Goal: Transaction & Acquisition: Purchase product/service

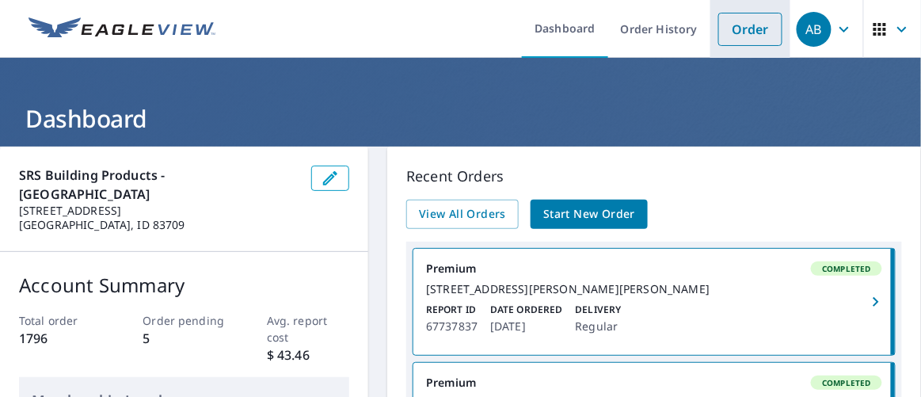
click at [738, 26] on link "Order" at bounding box center [751, 29] width 64 height 33
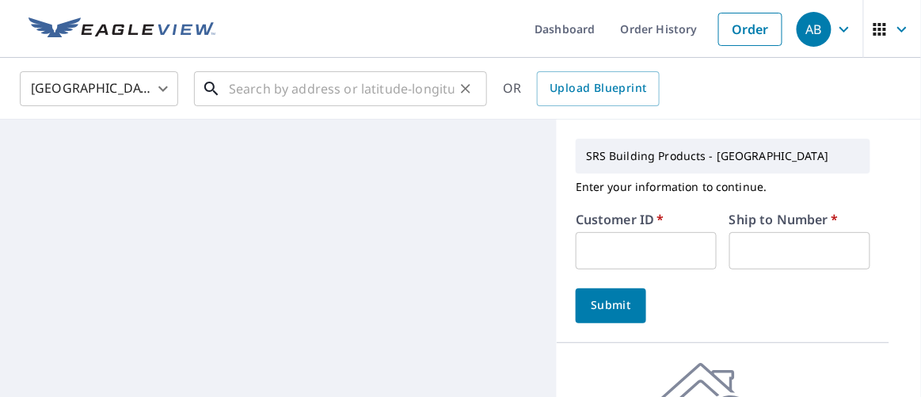
click at [252, 85] on input "text" at bounding box center [342, 89] width 226 height 44
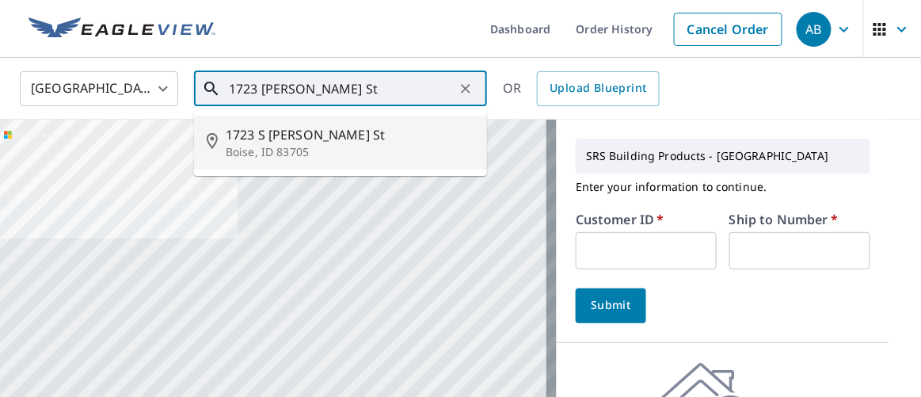
click at [296, 144] on p "Boise, ID 83705" at bounding box center [350, 152] width 249 height 16
type input "[STREET_ADDRESS][PERSON_NAME]"
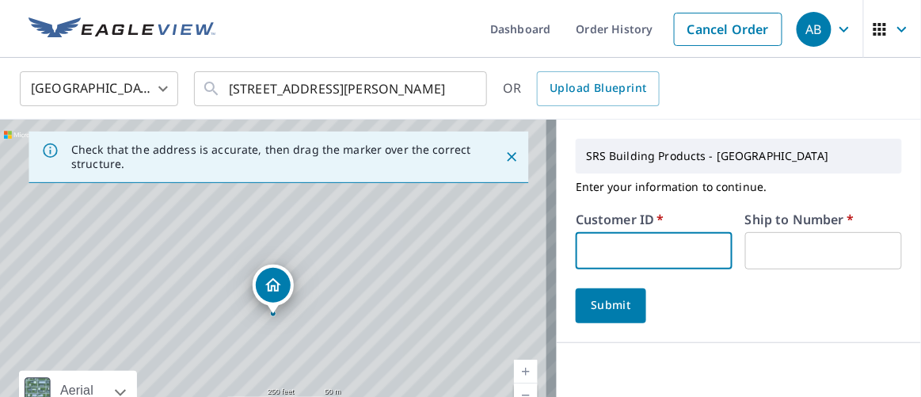
click at [631, 249] on input "text" at bounding box center [654, 250] width 157 height 37
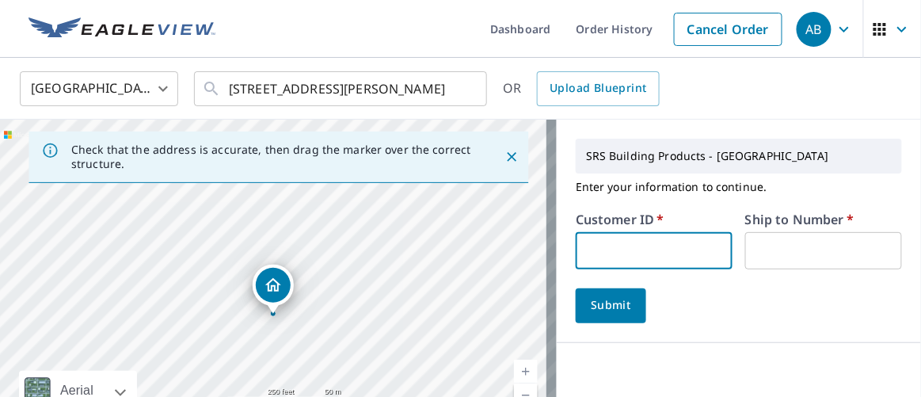
type input "moo326"
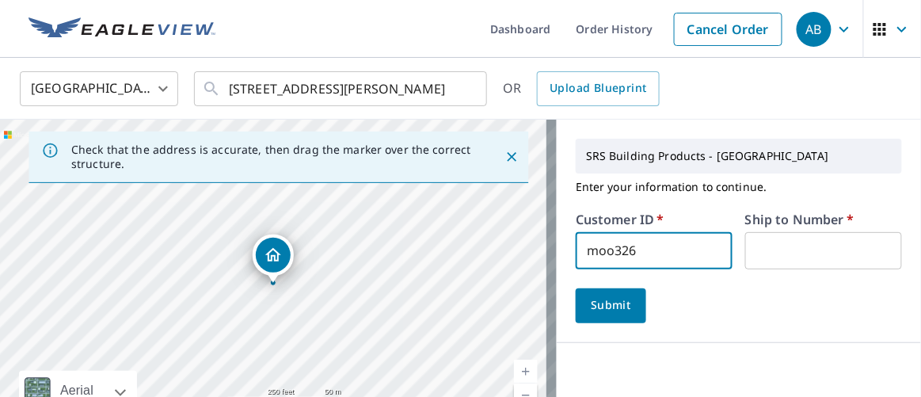
click at [757, 251] on input "text" at bounding box center [824, 250] width 157 height 37
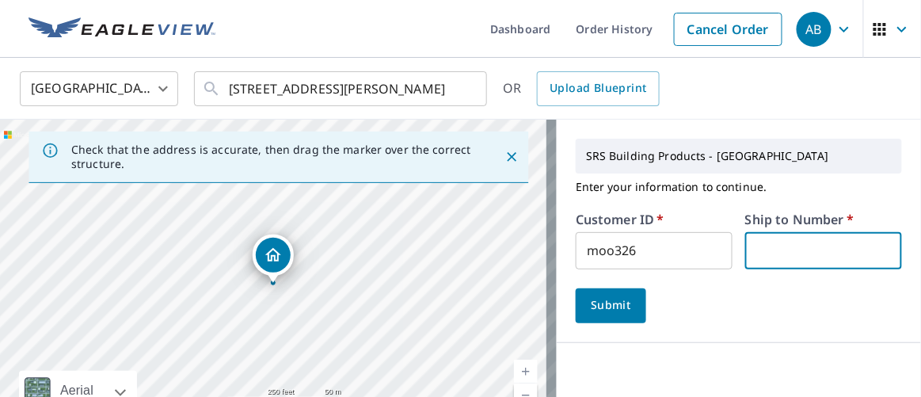
type input "1"
click at [607, 300] on span "Submit" at bounding box center [611, 306] width 45 height 20
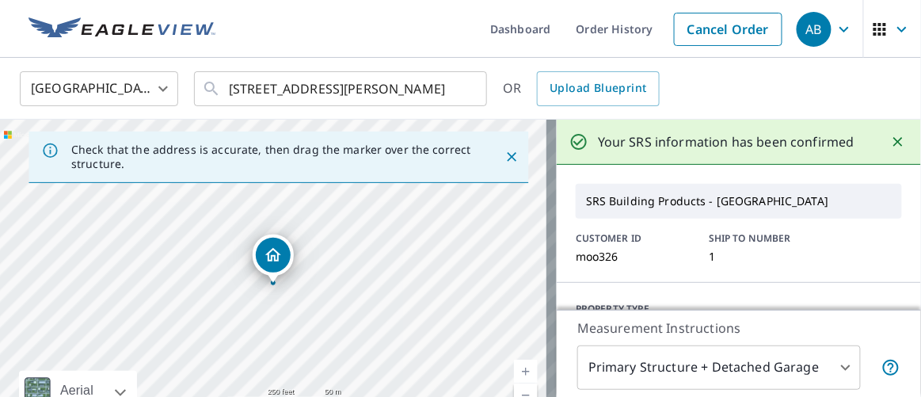
scroll to position [216, 0]
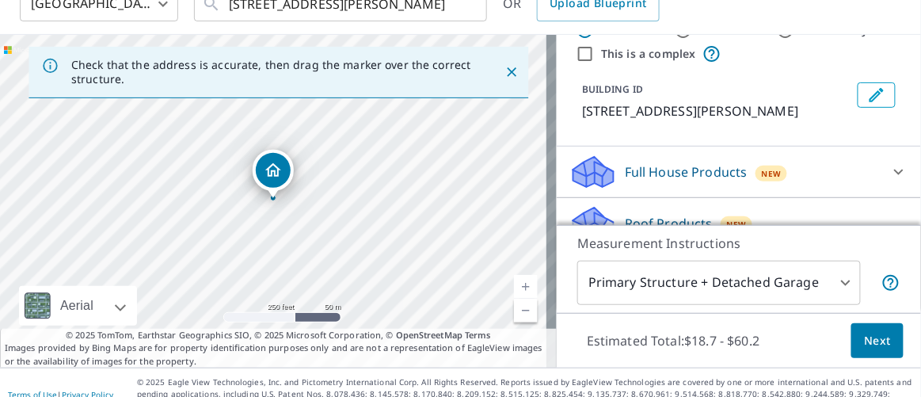
click at [883, 332] on button "Next" at bounding box center [878, 341] width 52 height 36
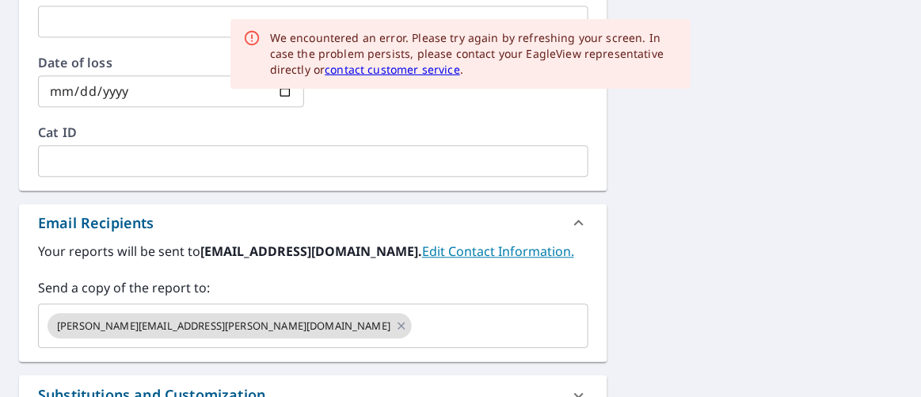
scroll to position [894, 0]
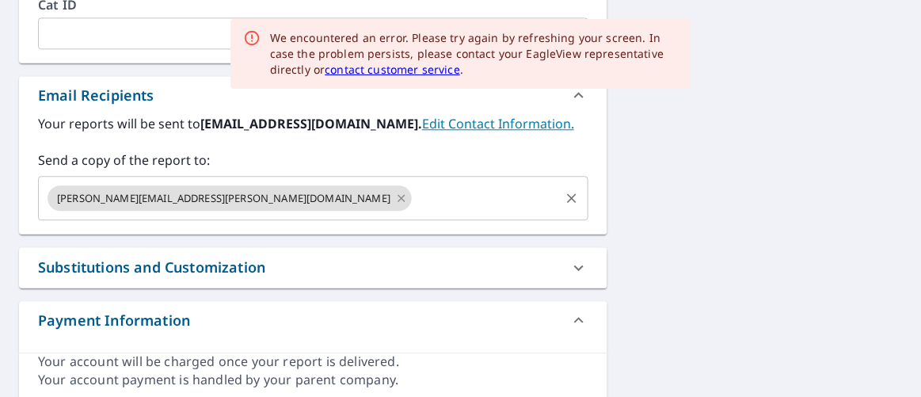
click at [398, 196] on icon at bounding box center [401, 197] width 7 height 7
checkbox input "true"
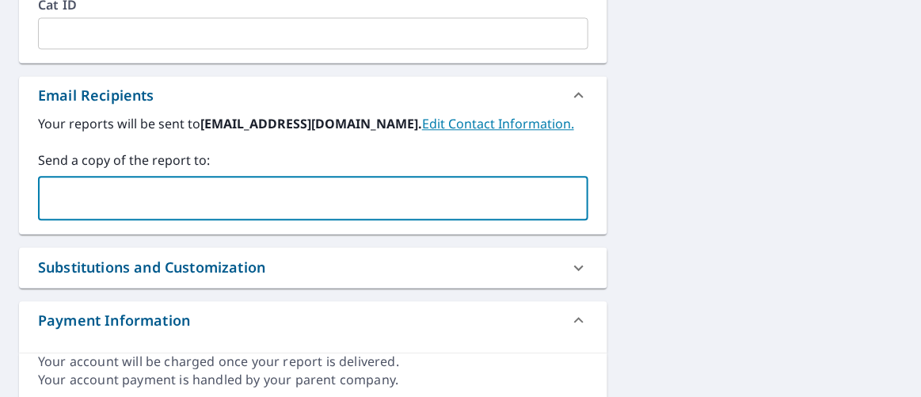
paste input "[PERSON_NAME][EMAIL_ADDRESS][DOMAIN_NAME]"
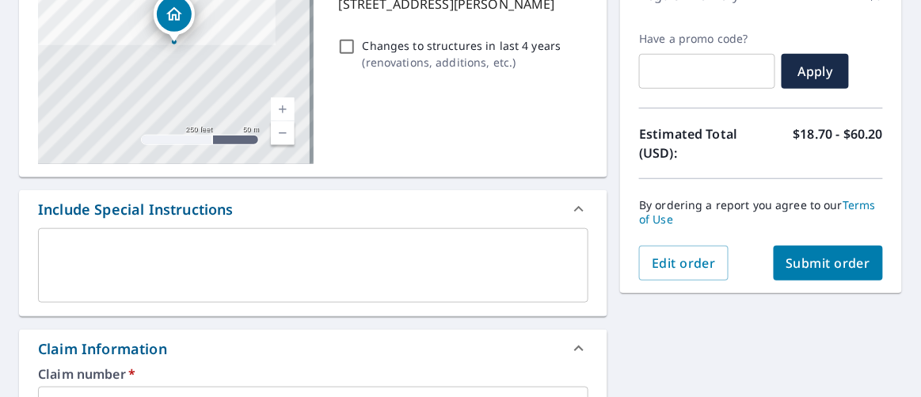
scroll to position [101, 0]
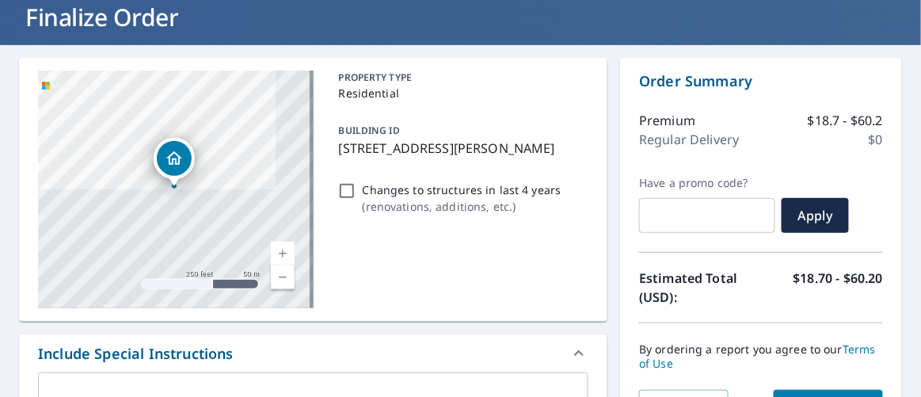
type input "[PERSON_NAME][EMAIL_ADDRESS][DOMAIN_NAME]"
drag, startPoint x: 336, startPoint y: 145, endPoint x: 544, endPoint y: 149, distance: 207.6
click at [544, 149] on p "[STREET_ADDRESS][PERSON_NAME]" at bounding box center [461, 148] width 244 height 19
checkbox input "true"
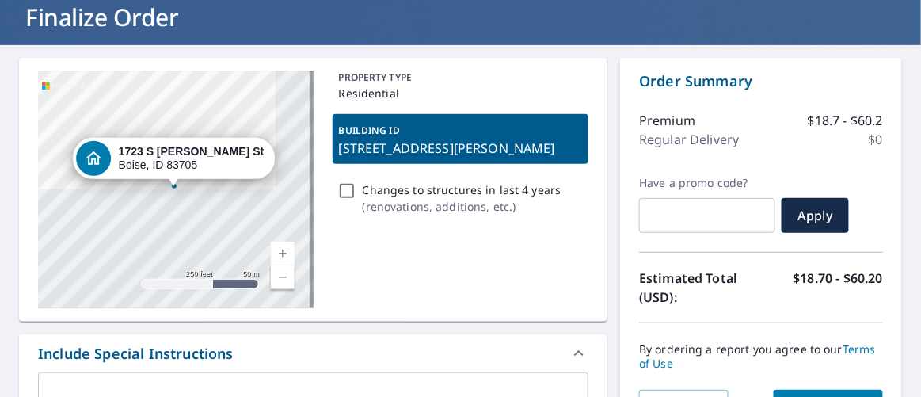
copy p "[STREET_ADDRESS][PERSON_NAME]"
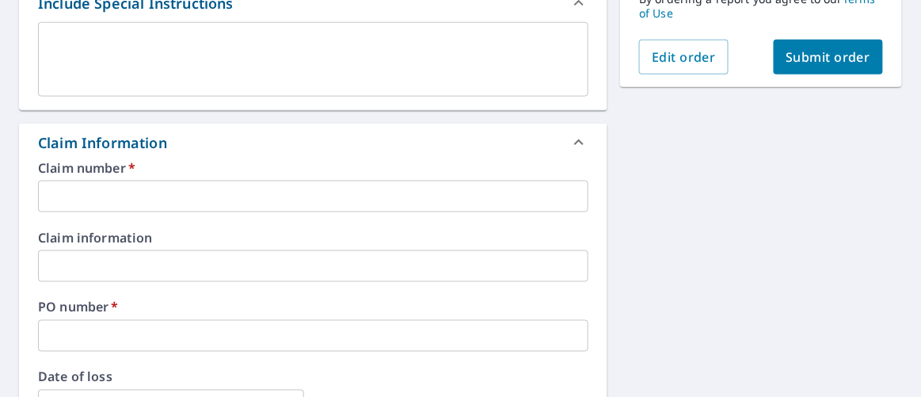
scroll to position [605, 0]
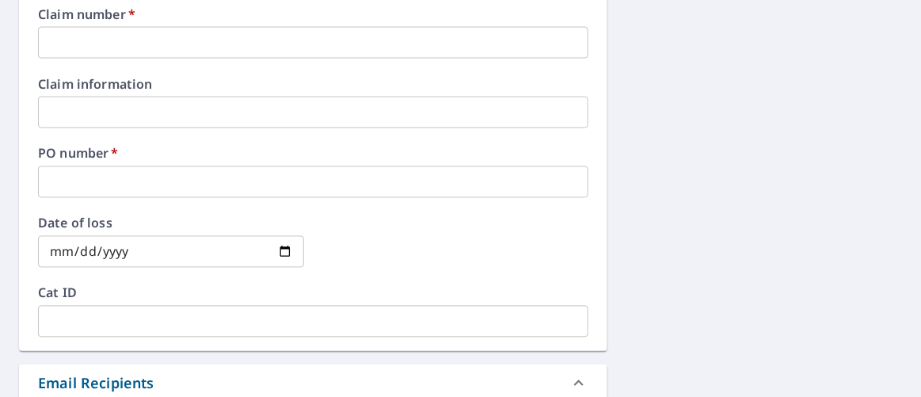
click at [112, 181] on input "text" at bounding box center [313, 182] width 551 height 32
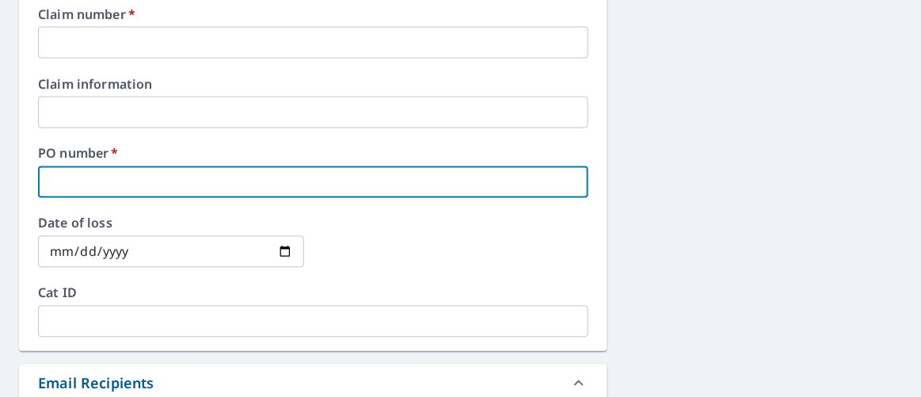
paste input "[STREET_ADDRESS][PERSON_NAME]"
type input "[STREET_ADDRESS][PERSON_NAME]"
checkbox input "true"
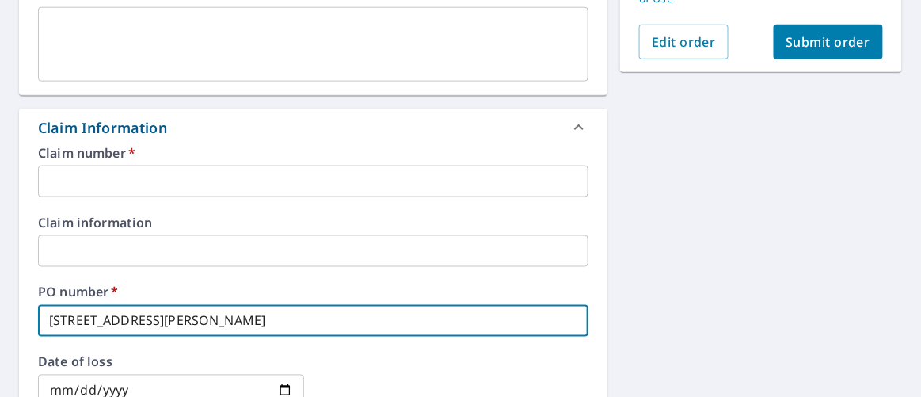
scroll to position [462, 0]
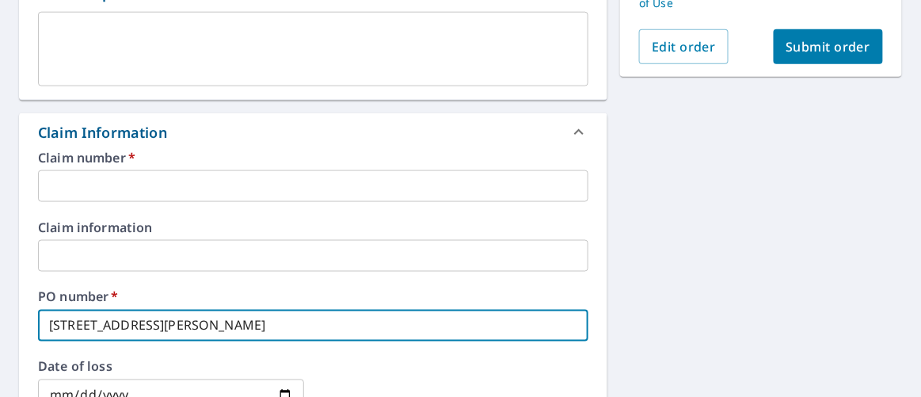
type input "[STREET_ADDRESS][PERSON_NAME]"
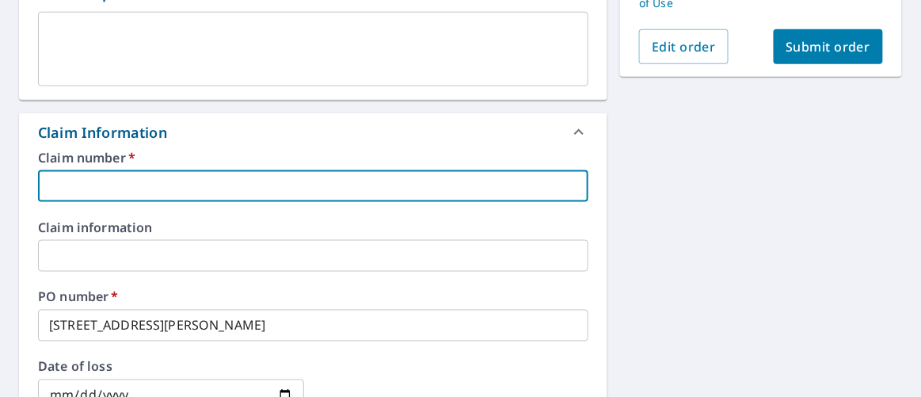
click at [125, 189] on input "text" at bounding box center [313, 186] width 551 height 32
type input "moo326"
click at [800, 47] on span "Submit order" at bounding box center [829, 46] width 85 height 17
checkbox input "true"
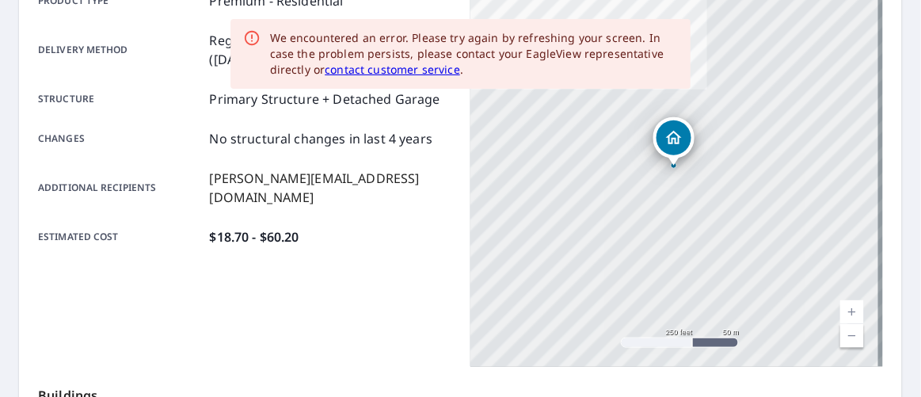
scroll to position [174, 0]
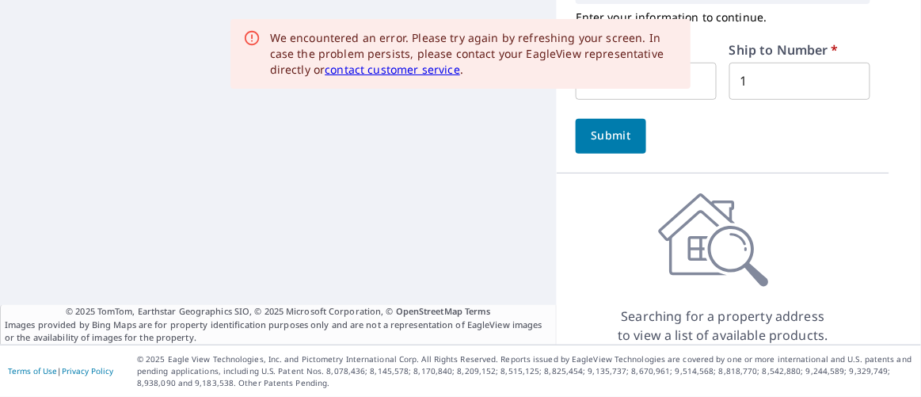
scroll to position [85, 0]
